Goal: Navigation & Orientation: Find specific page/section

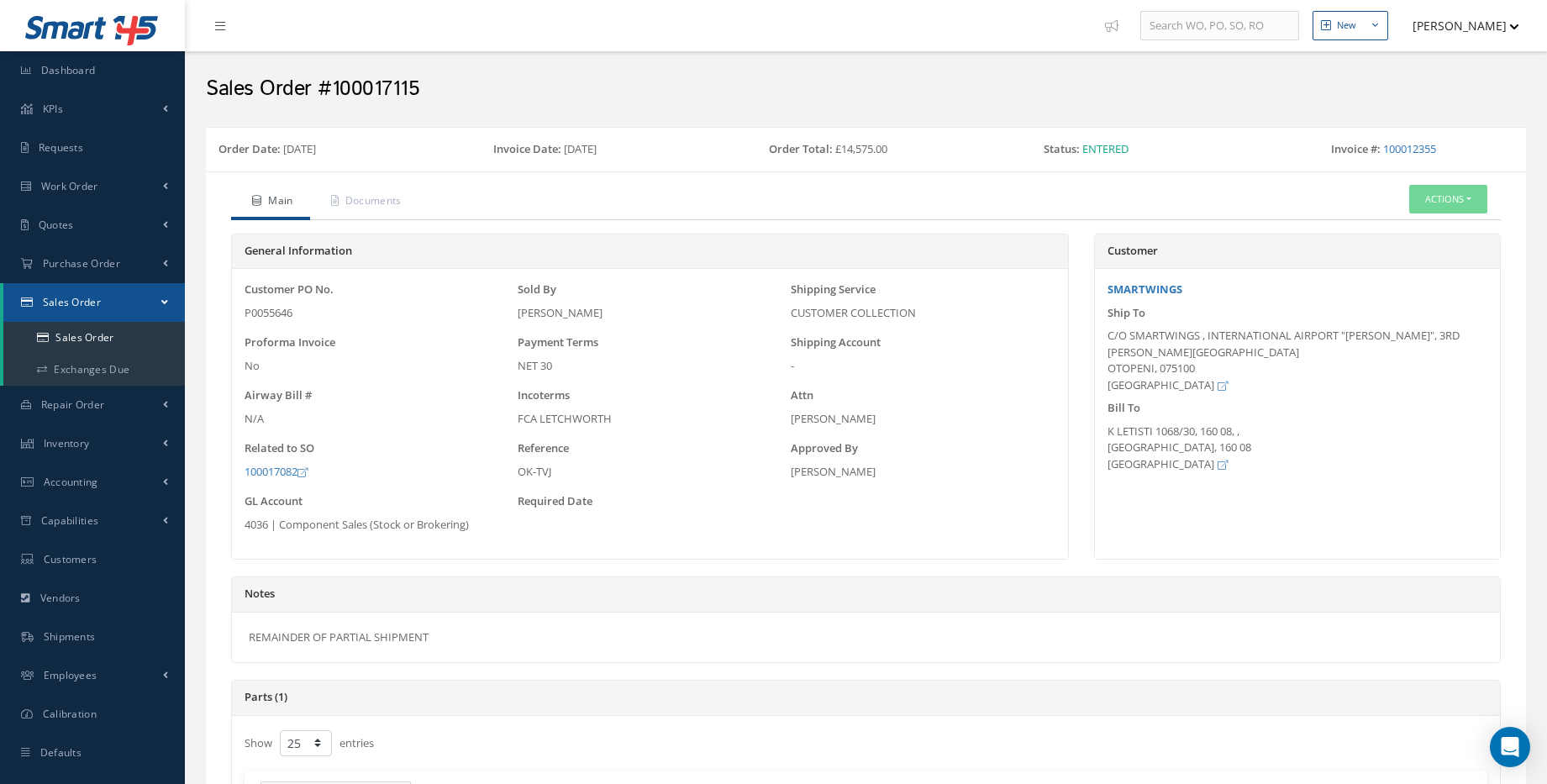
select select "25"
click at [121, 86] on link "Dashboard" at bounding box center [92, 71] width 185 height 39
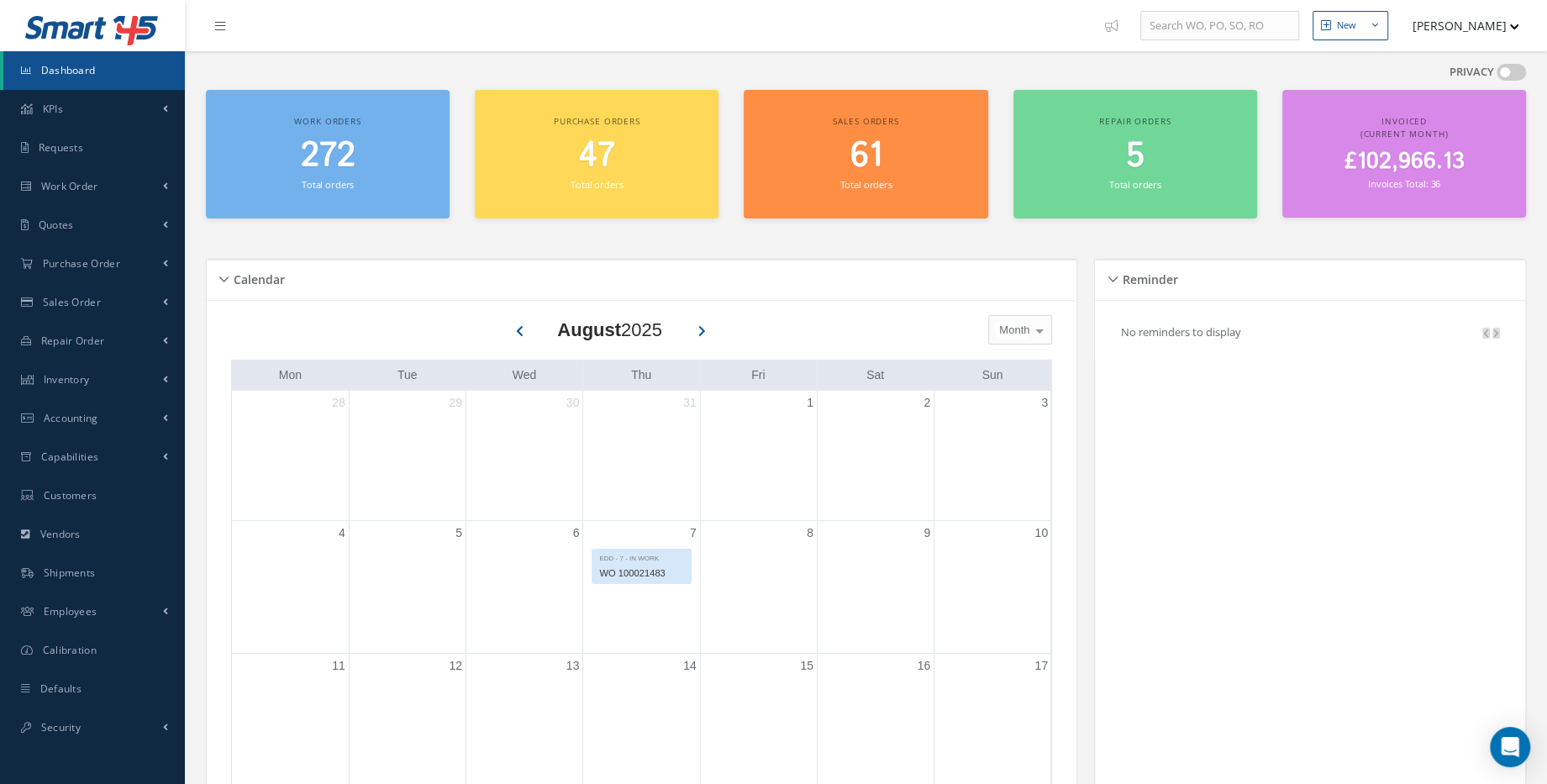
click at [354, 180] on div "272 Total orders" at bounding box center [327, 164] width 227 height 57
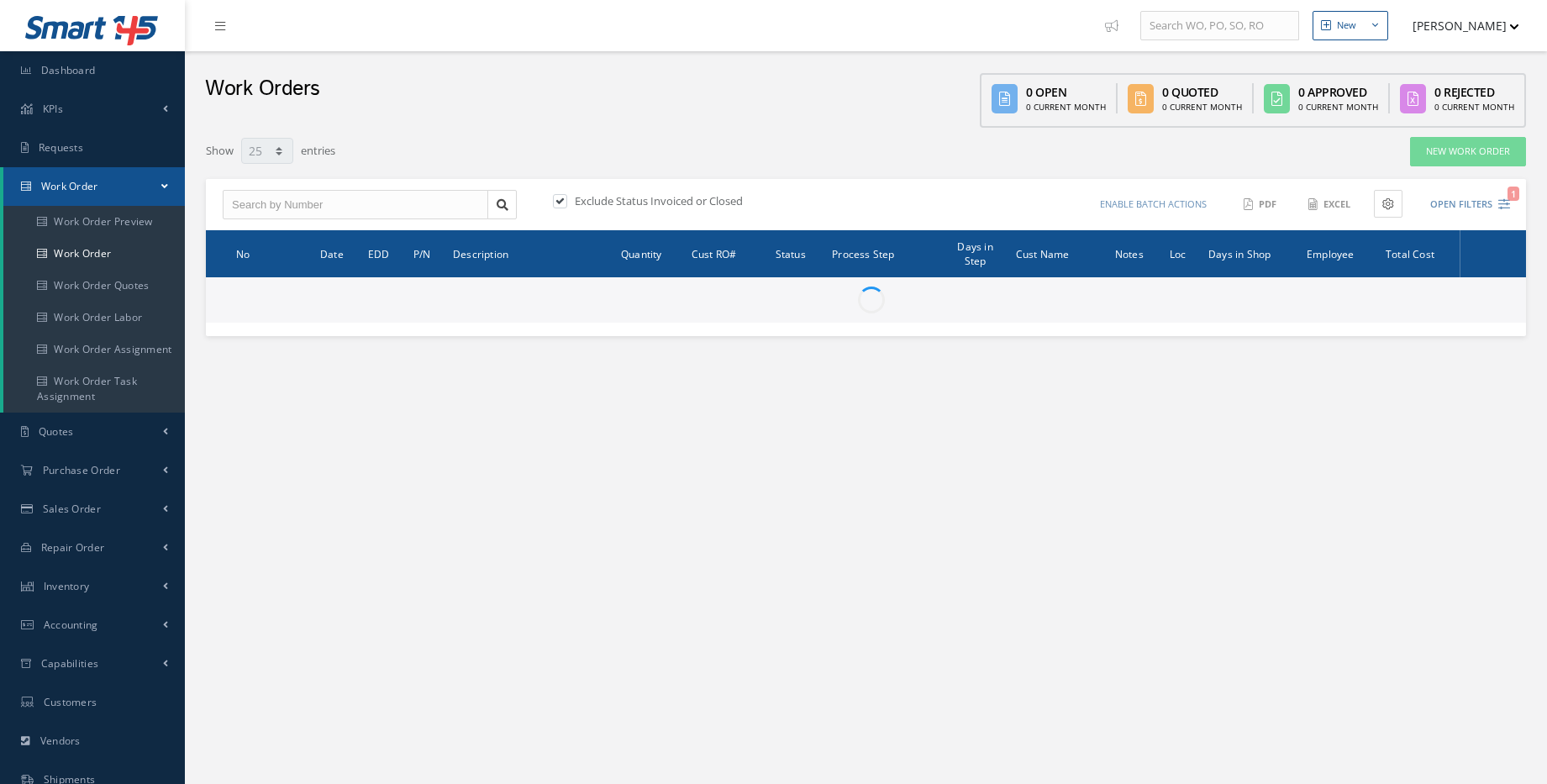
select select "25"
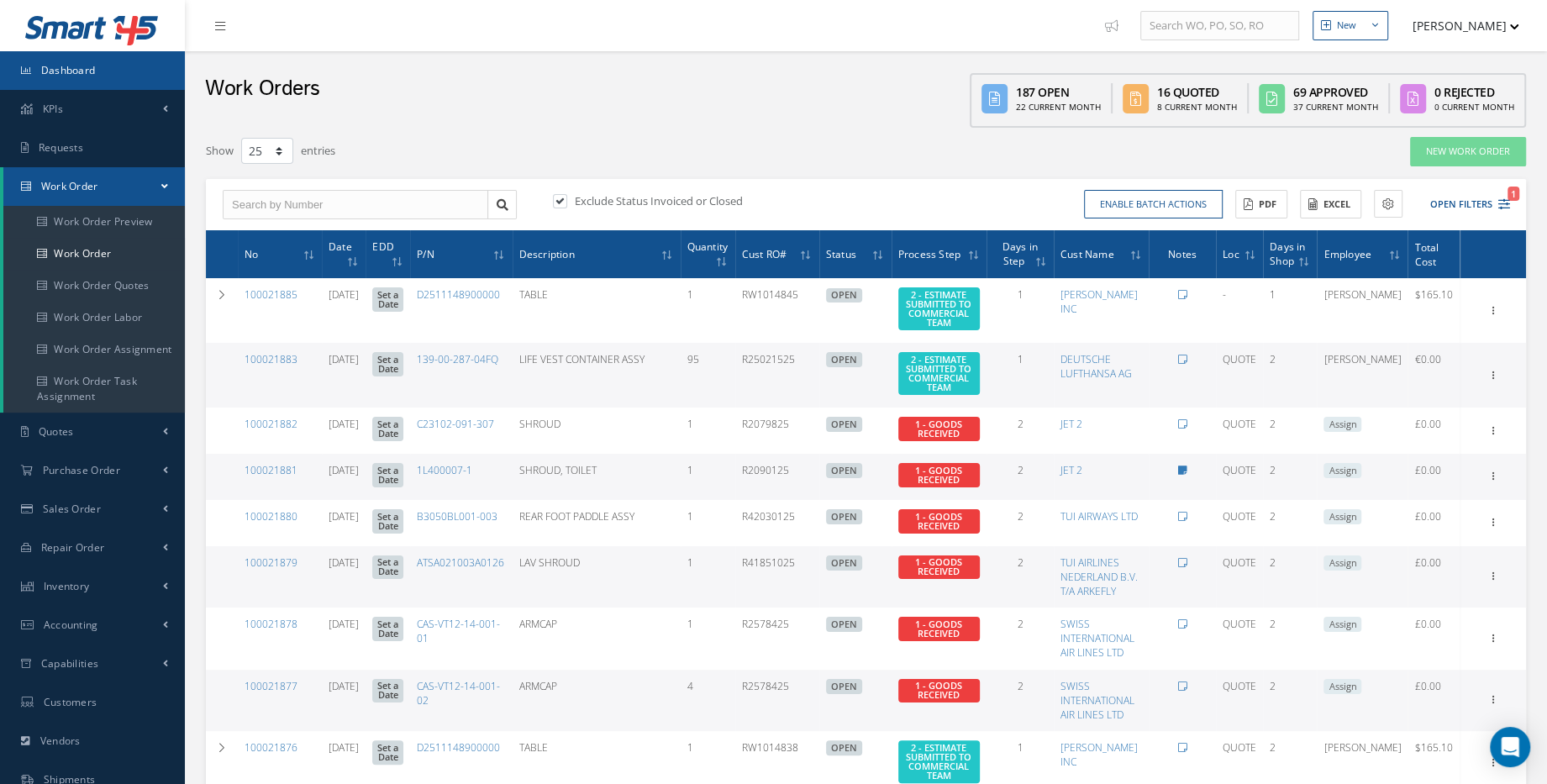
click at [110, 72] on link "Dashboard" at bounding box center [92, 71] width 185 height 39
